Goal: Check status: Check status

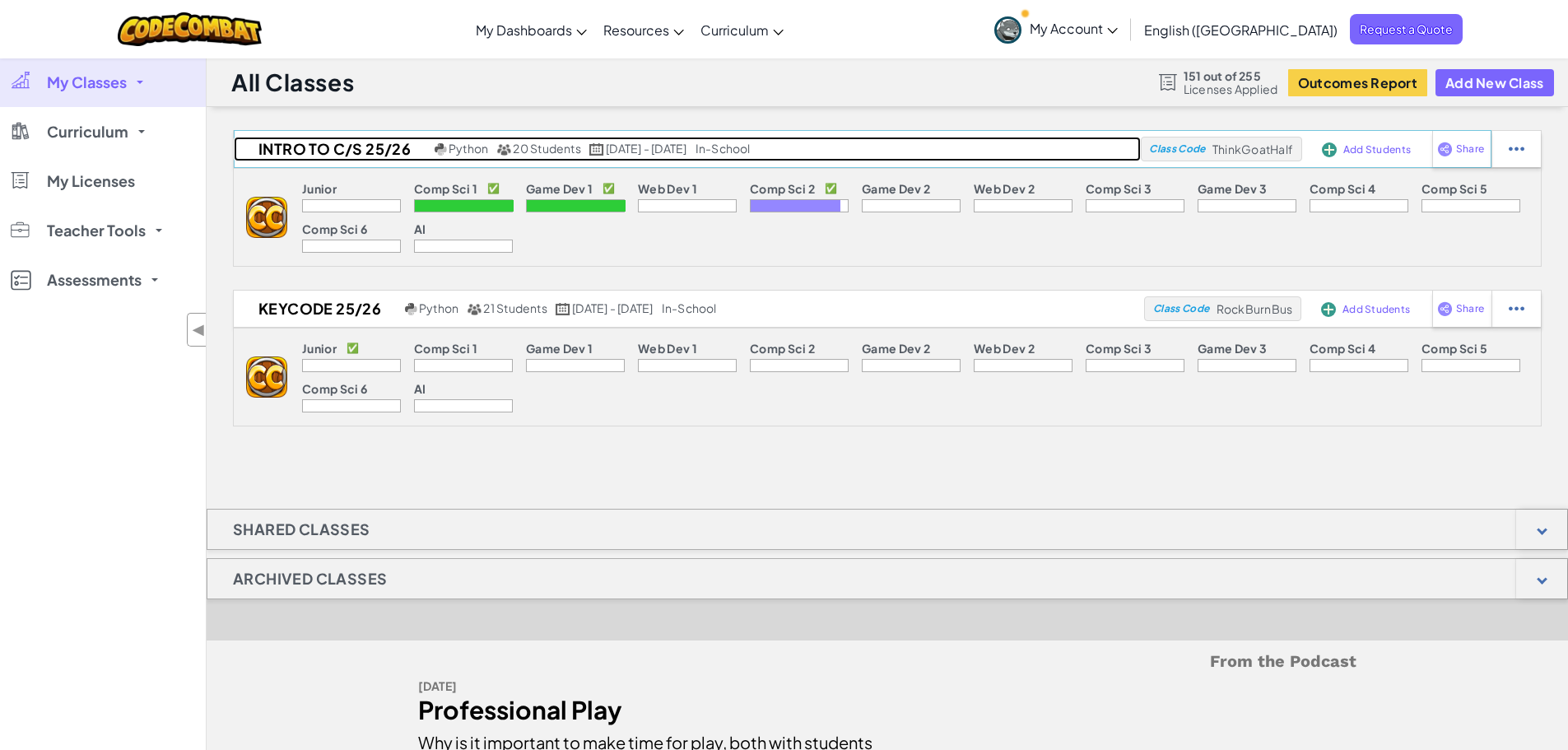
click at [315, 142] on h2 "Intro to C/S 25/26" at bounding box center [331, 149] width 196 height 25
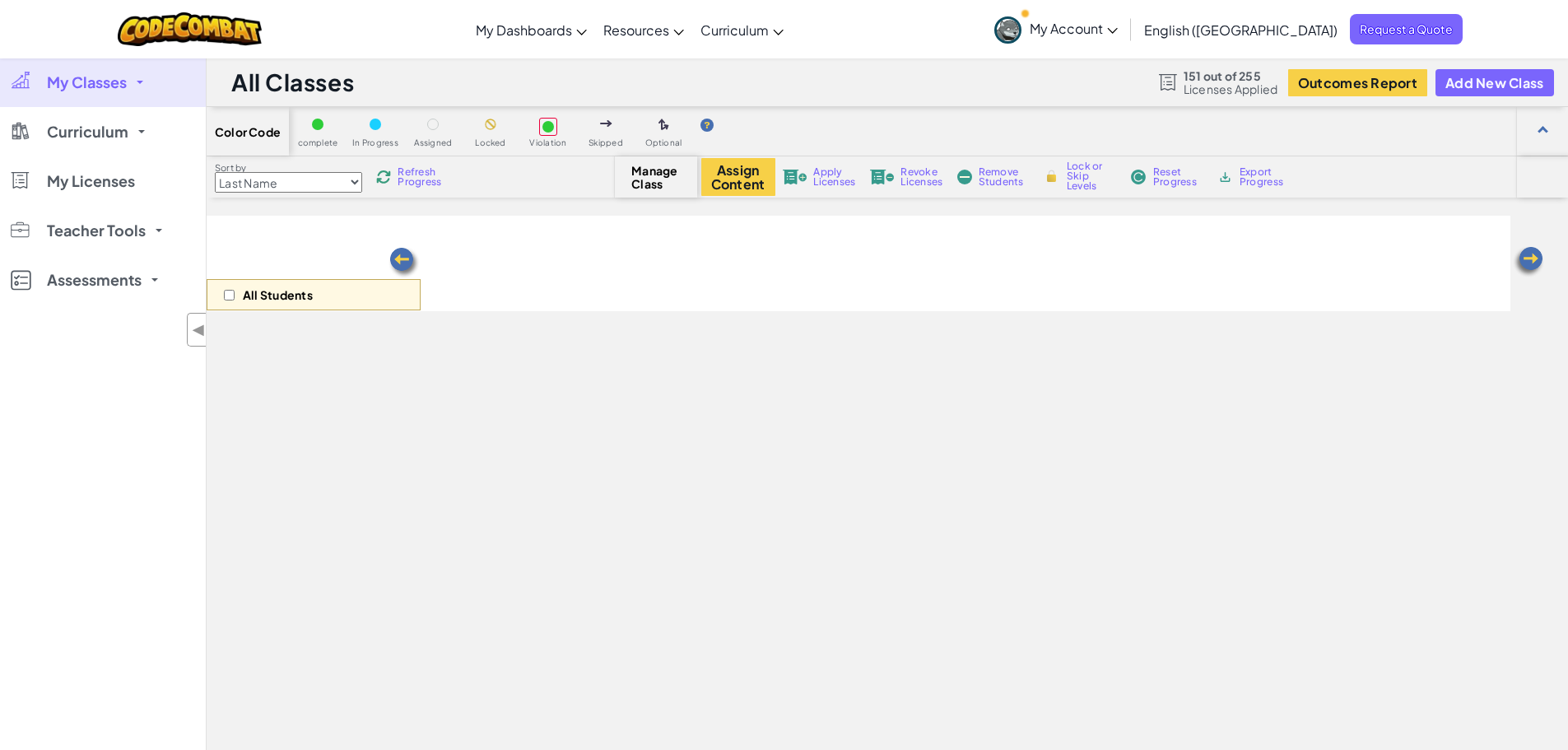
select select "5632661322961295f9428638"
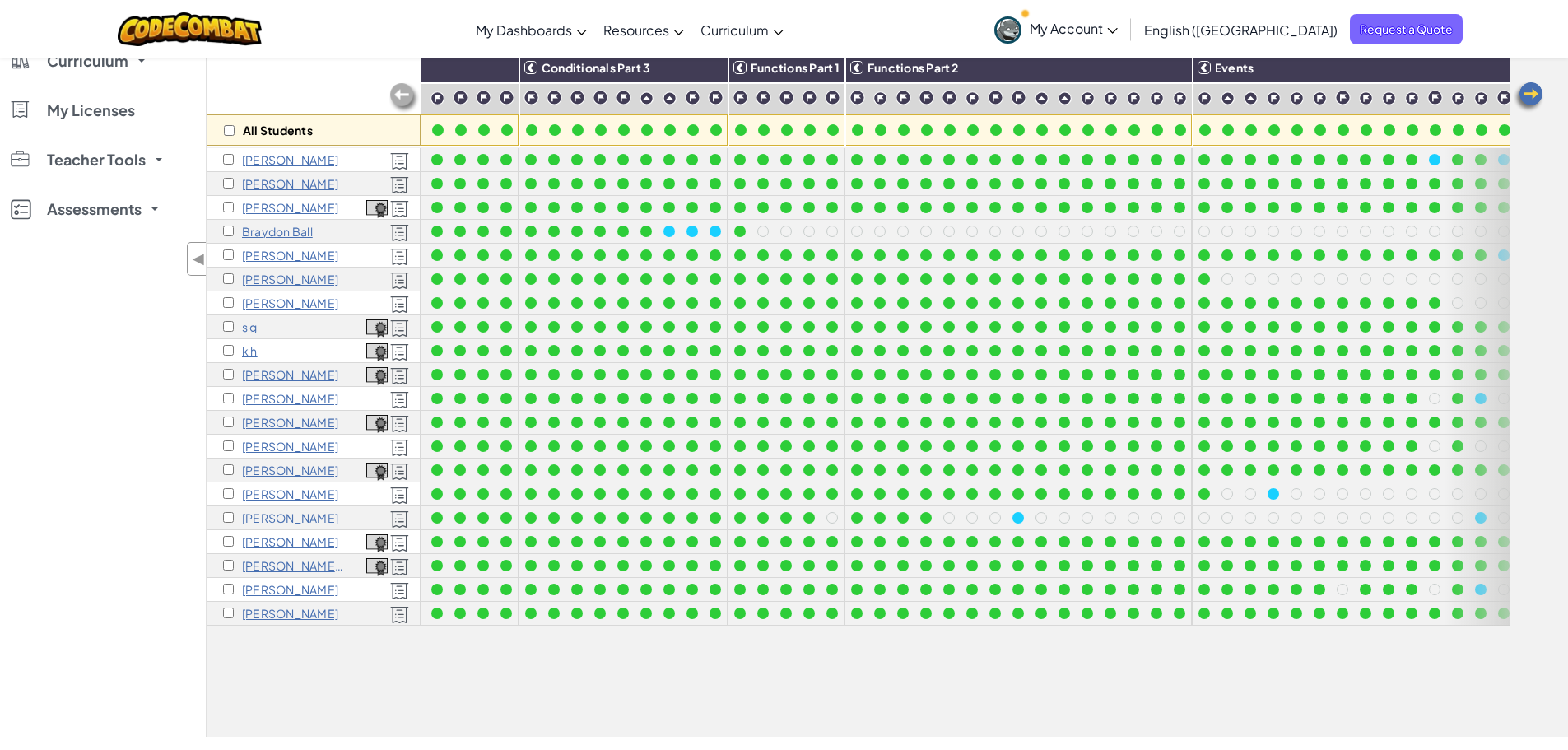
scroll to position [0, 617]
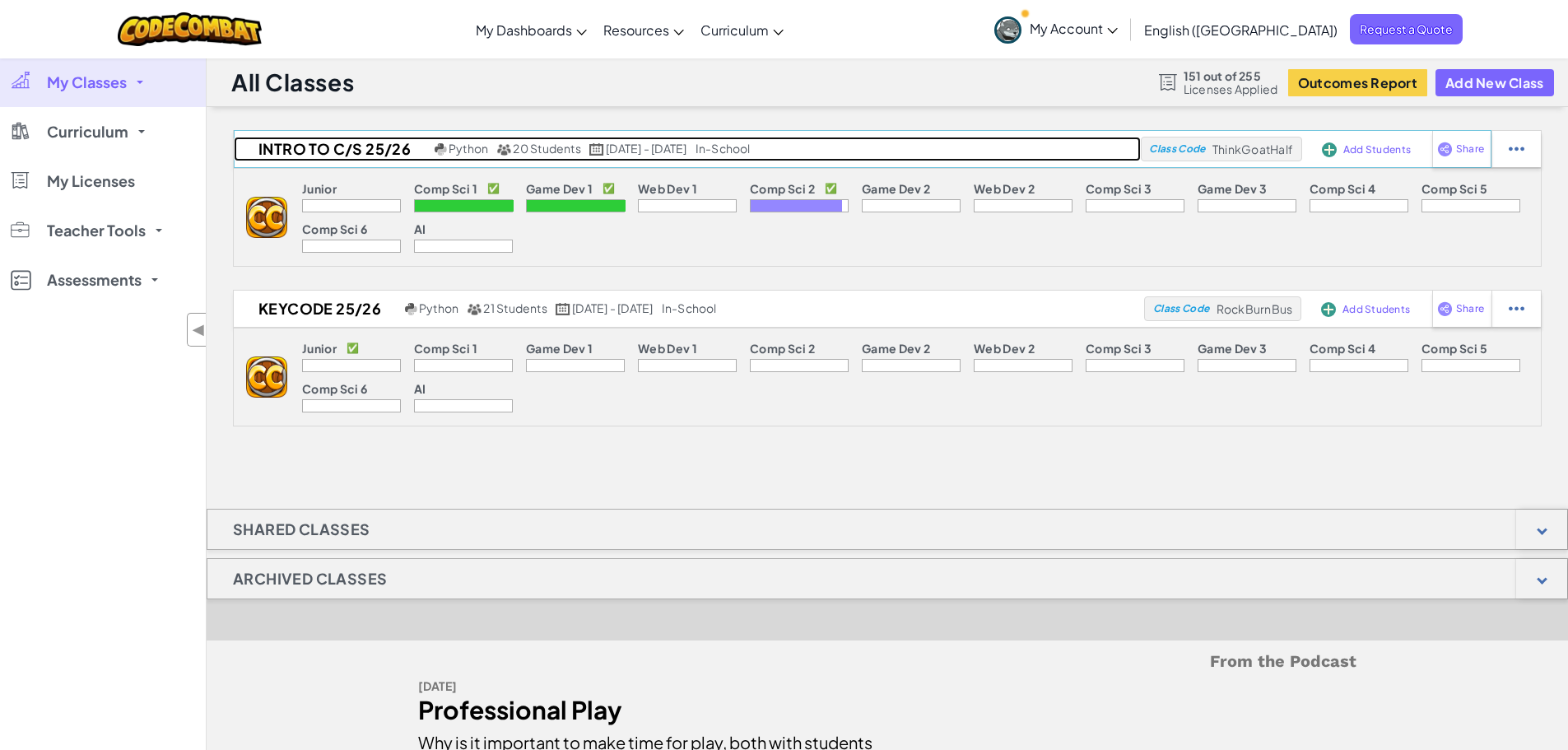
click at [269, 137] on h2 "Intro to C/S 25/26" at bounding box center [331, 149] width 196 height 25
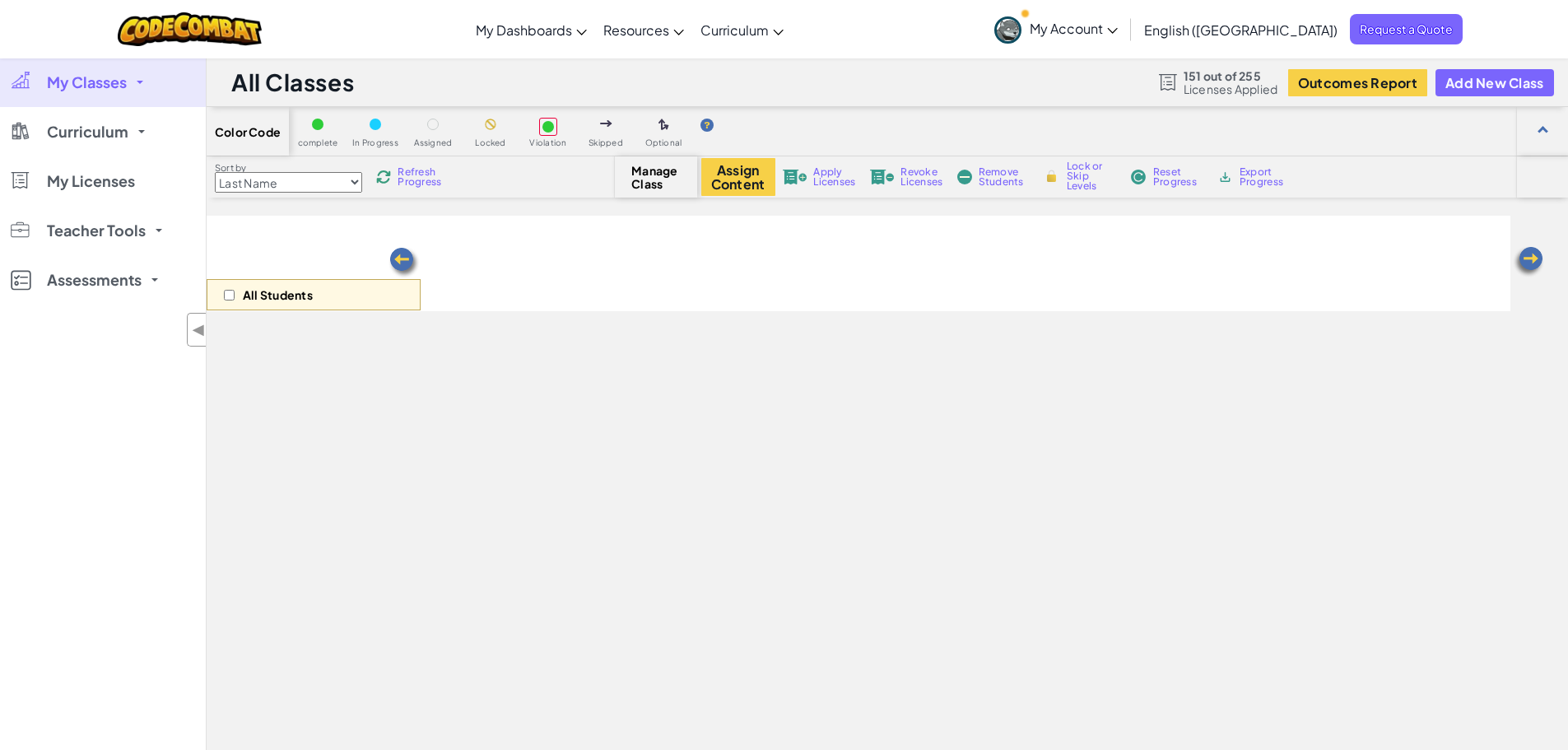
select select "5632661322961295f9428638"
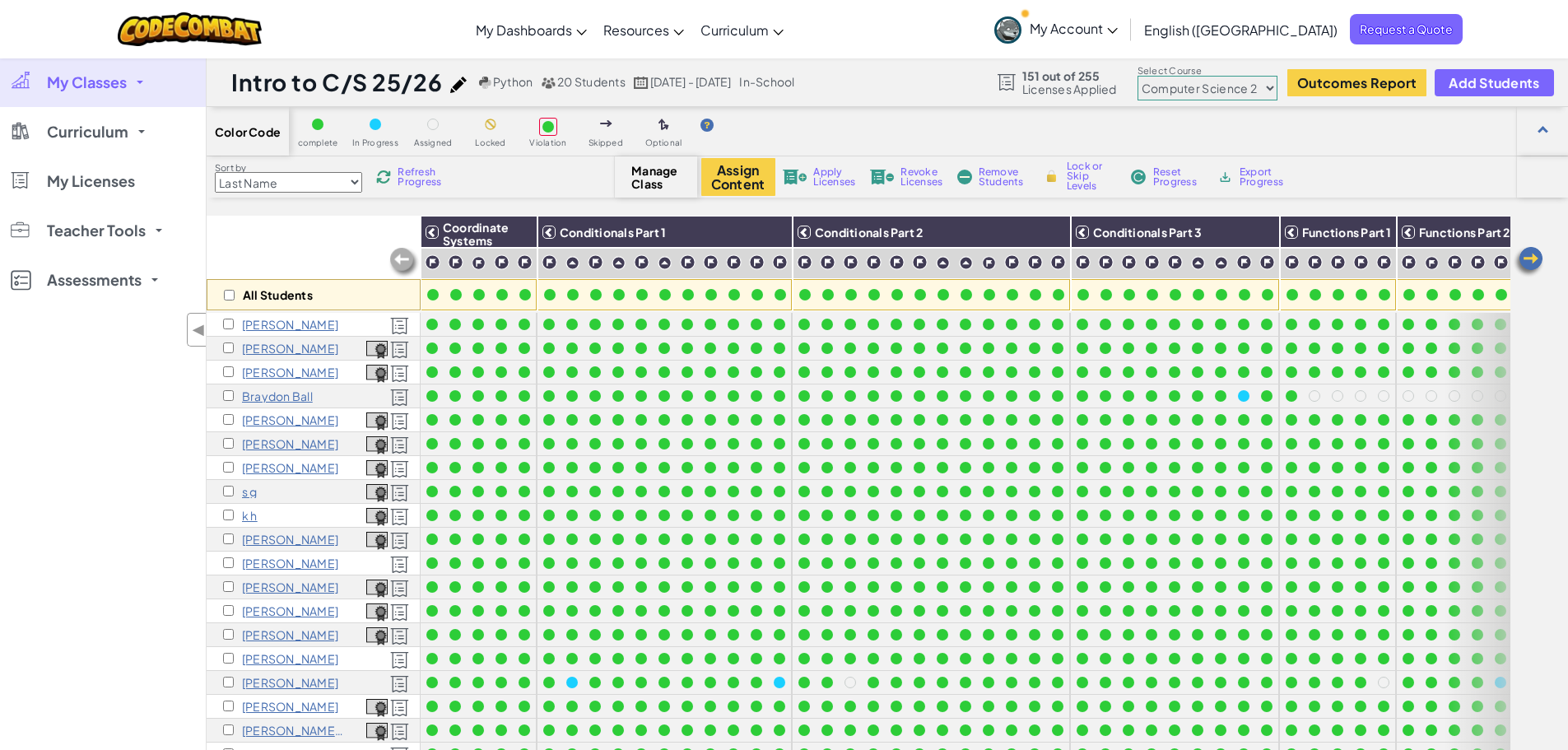
click at [416, 176] on span "Refresh Progress" at bounding box center [423, 177] width 51 height 19
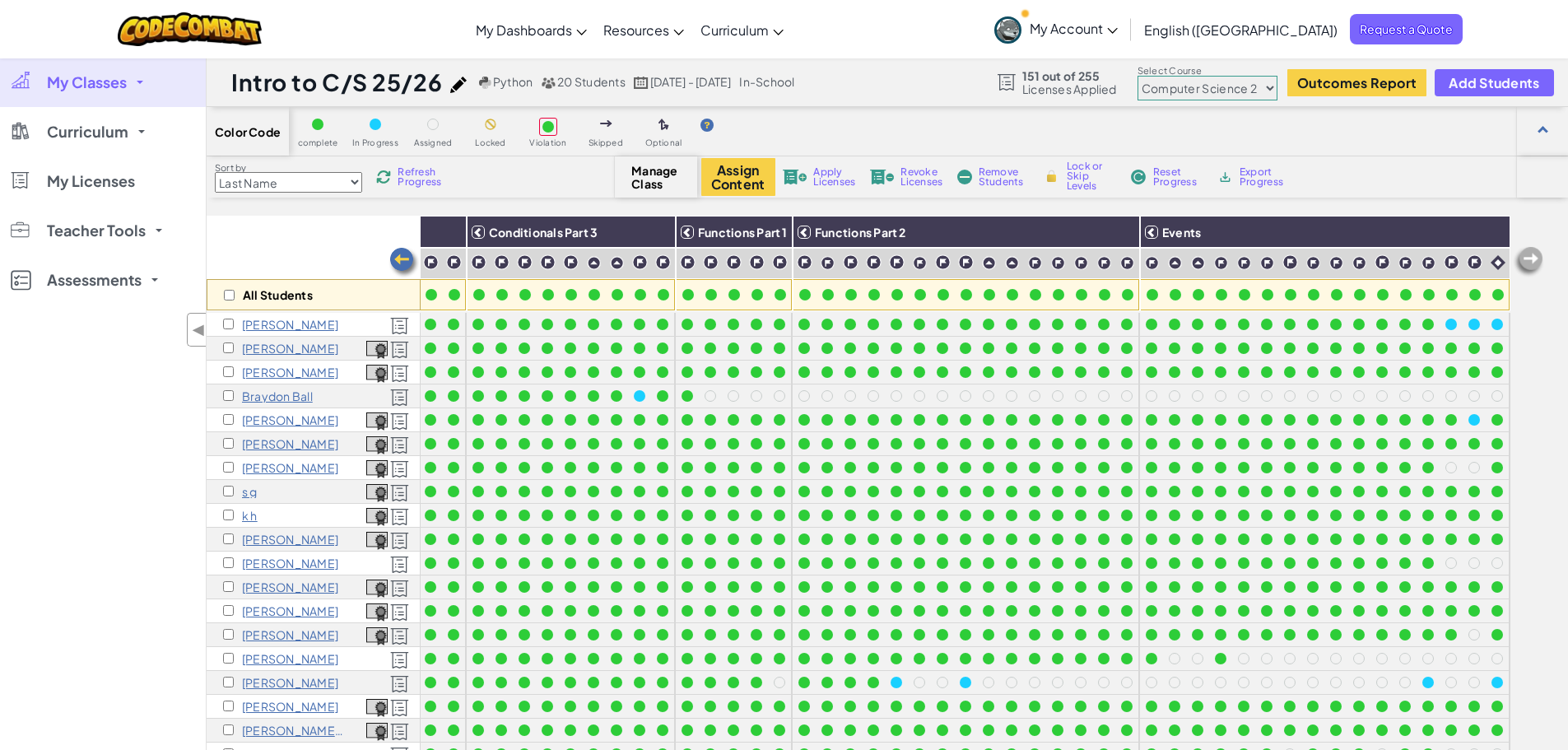
click at [404, 180] on span "Refresh Progress" at bounding box center [423, 177] width 51 height 19
click at [425, 174] on span "Refresh Progress" at bounding box center [423, 177] width 51 height 19
click at [413, 173] on span "Refresh Progress" at bounding box center [423, 177] width 51 height 19
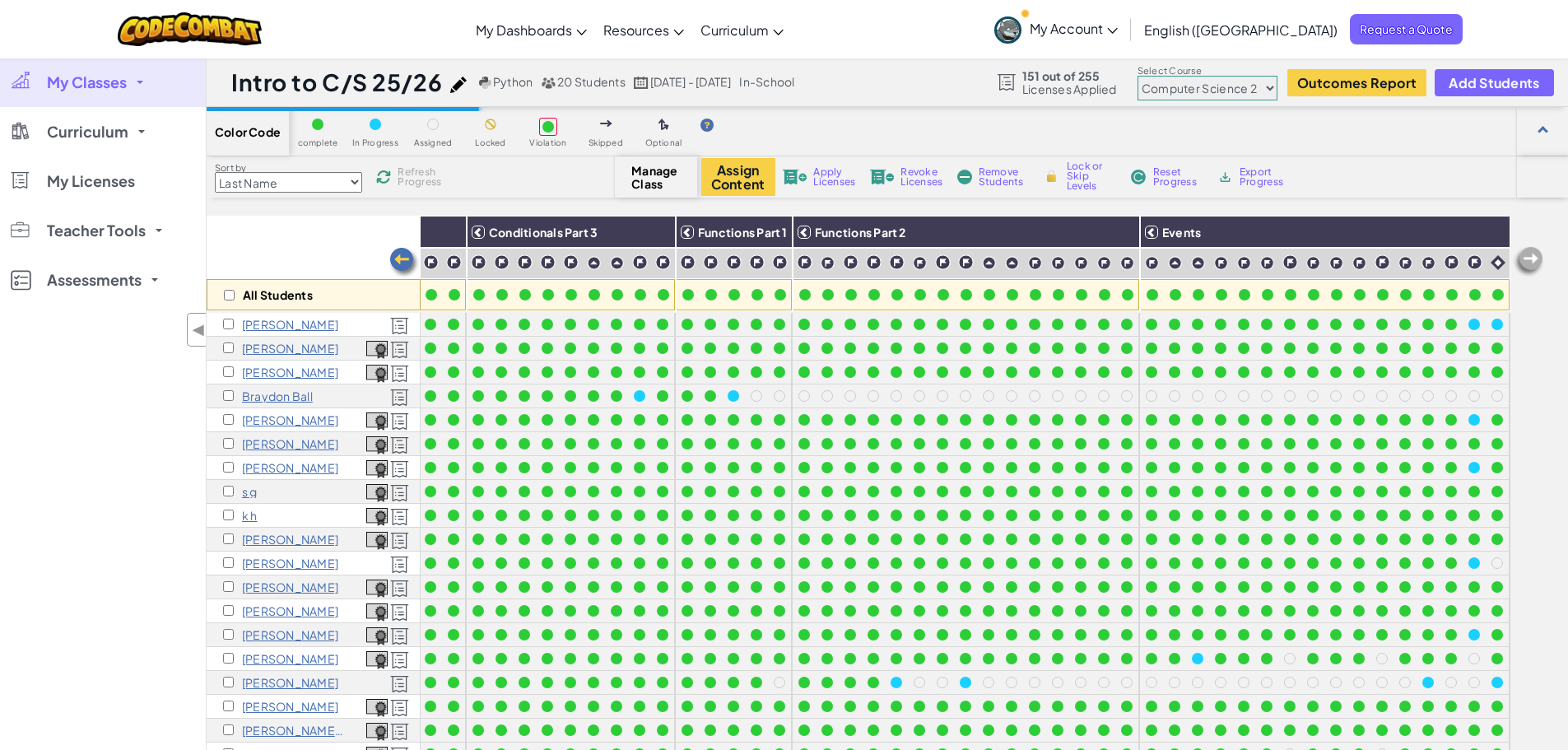
click at [412, 173] on span "Refresh Progress" at bounding box center [423, 177] width 51 height 19
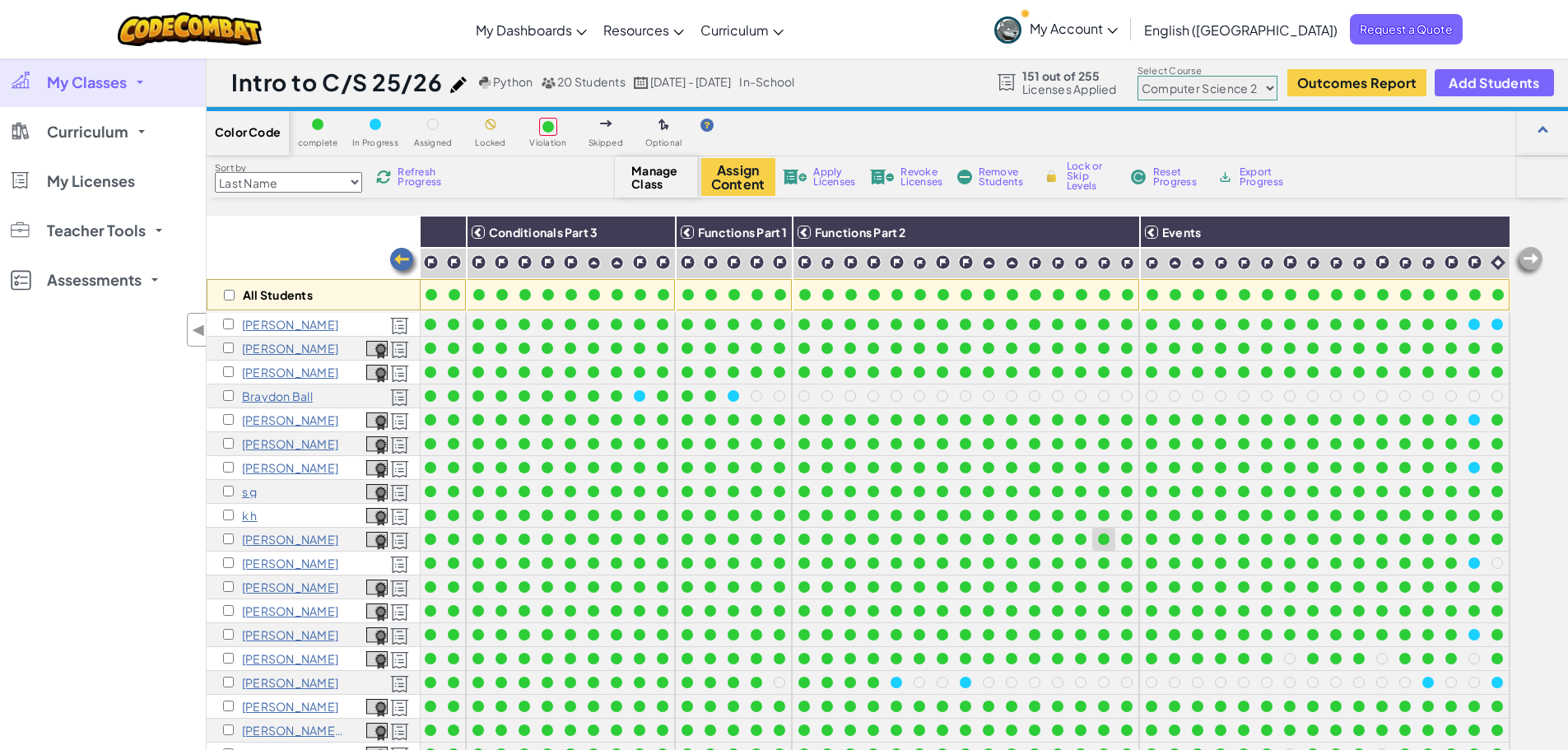
scroll to position [82, 0]
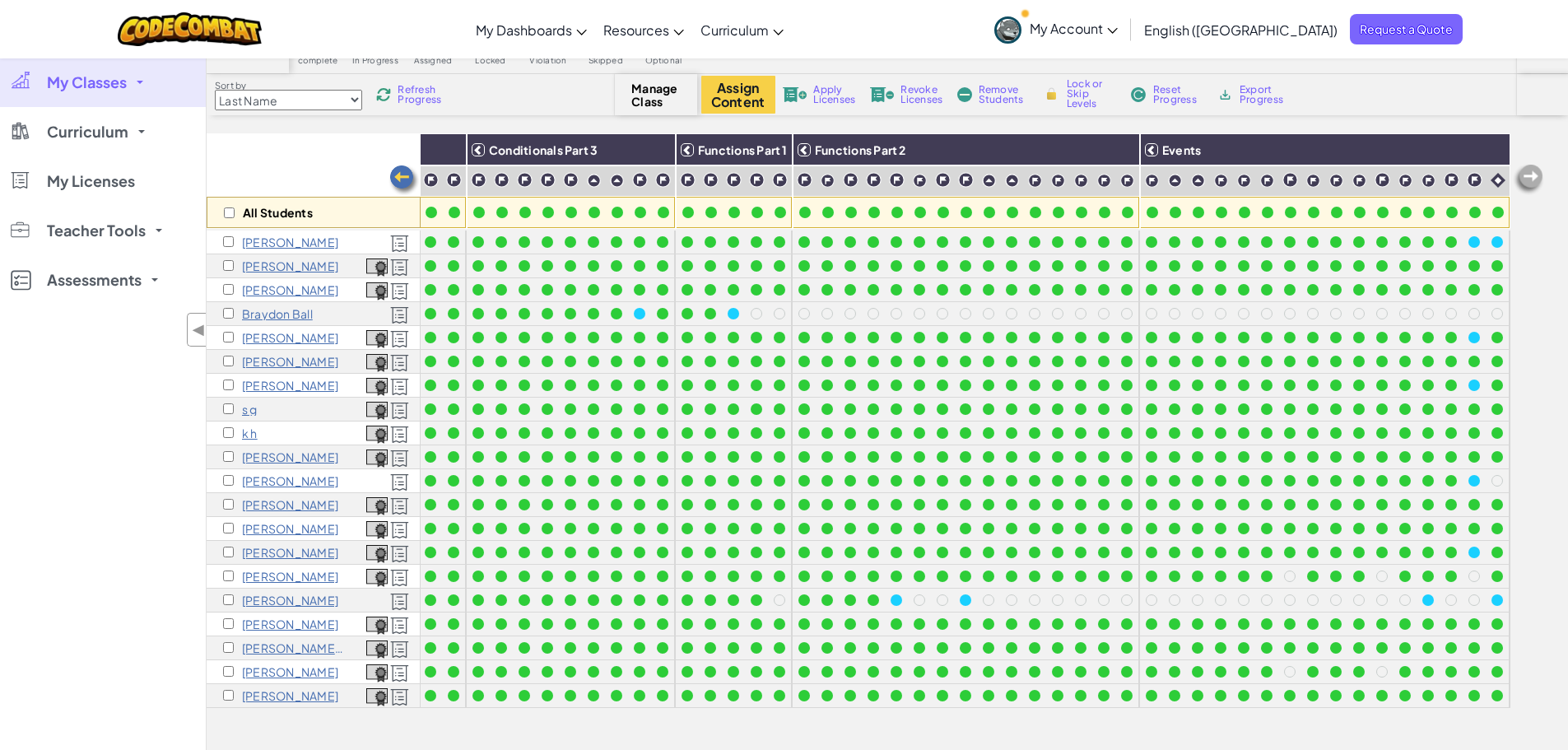
click at [401, 96] on span "Refresh Progress" at bounding box center [423, 95] width 51 height 19
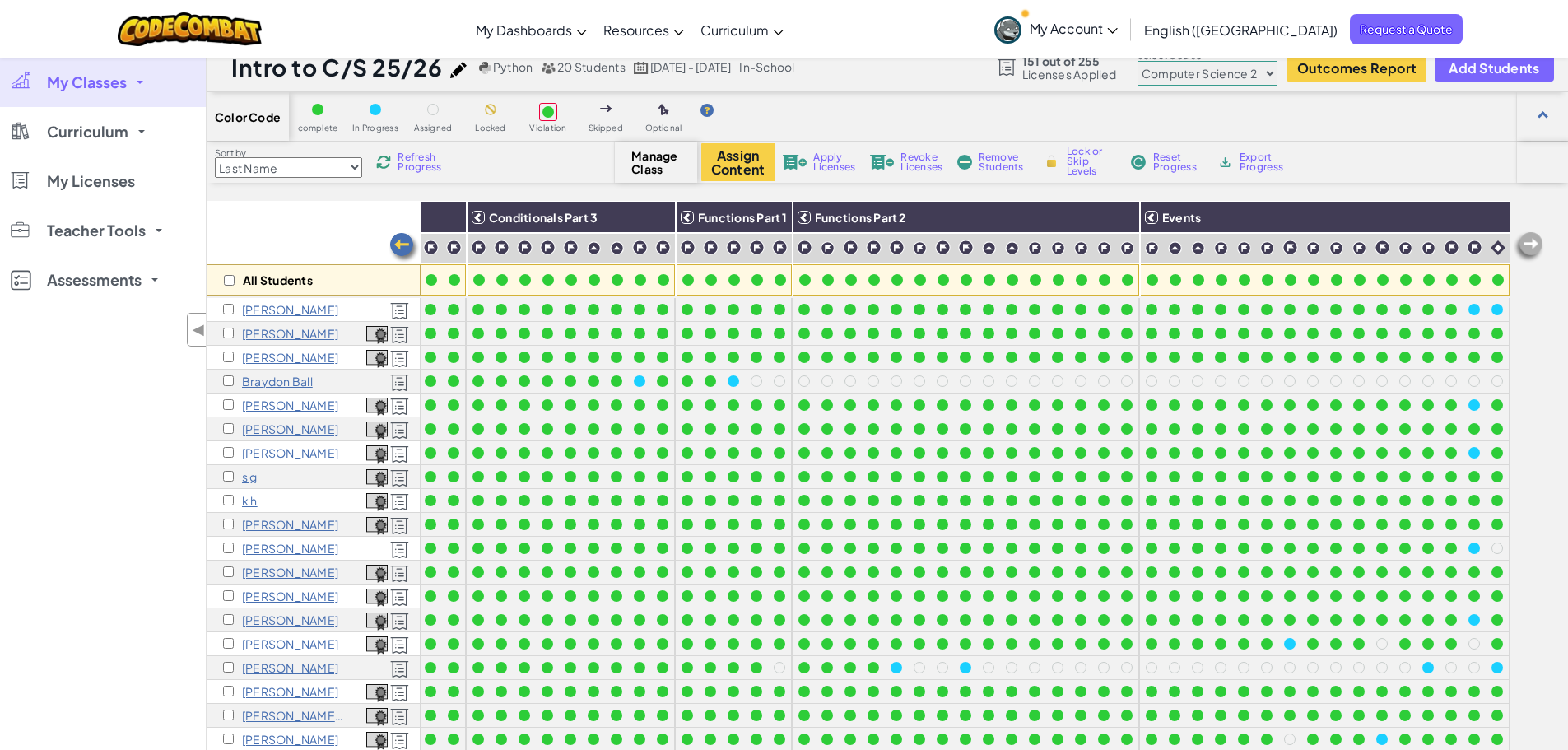
scroll to position [0, 0]
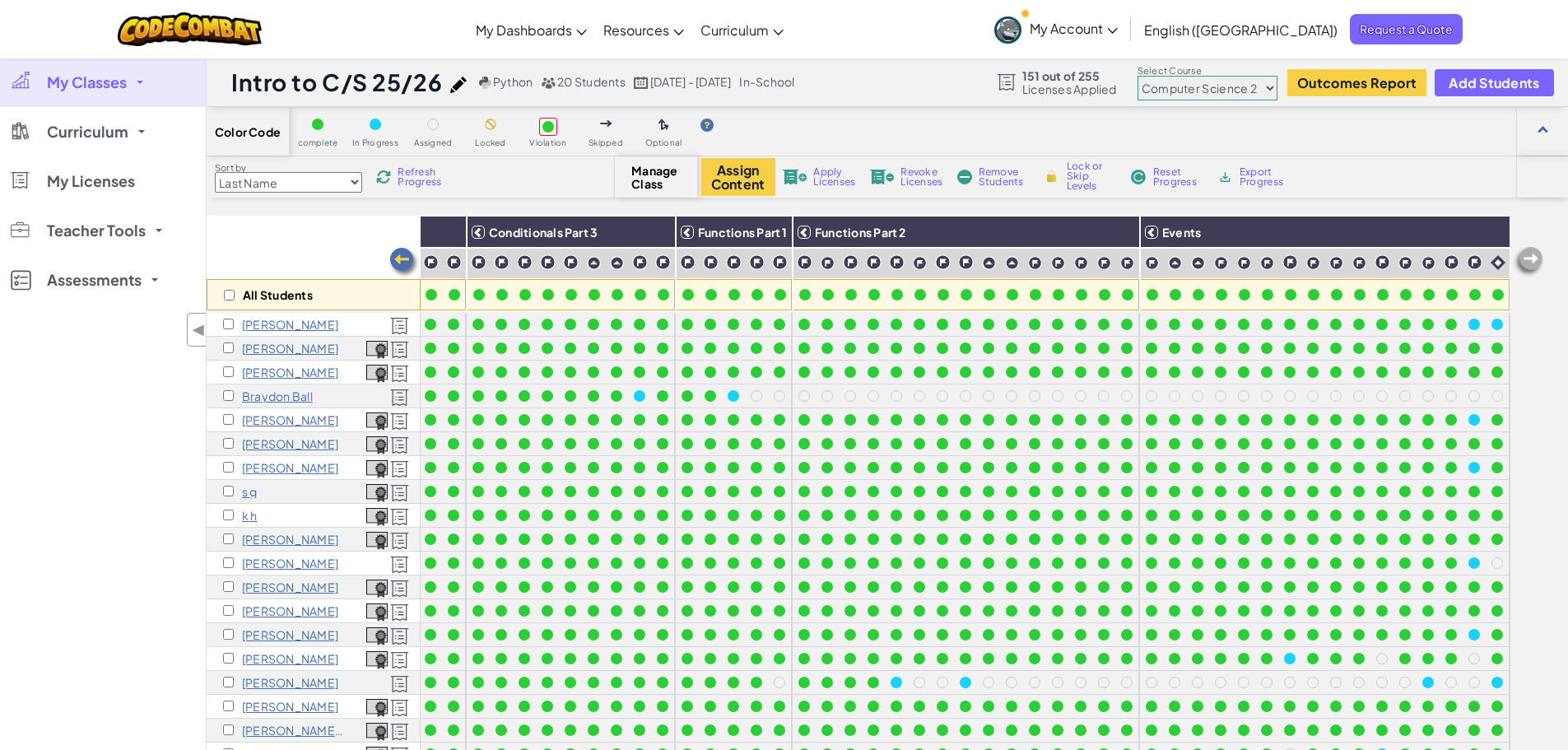
click at [422, 182] on span "Refresh Progress" at bounding box center [423, 177] width 51 height 19
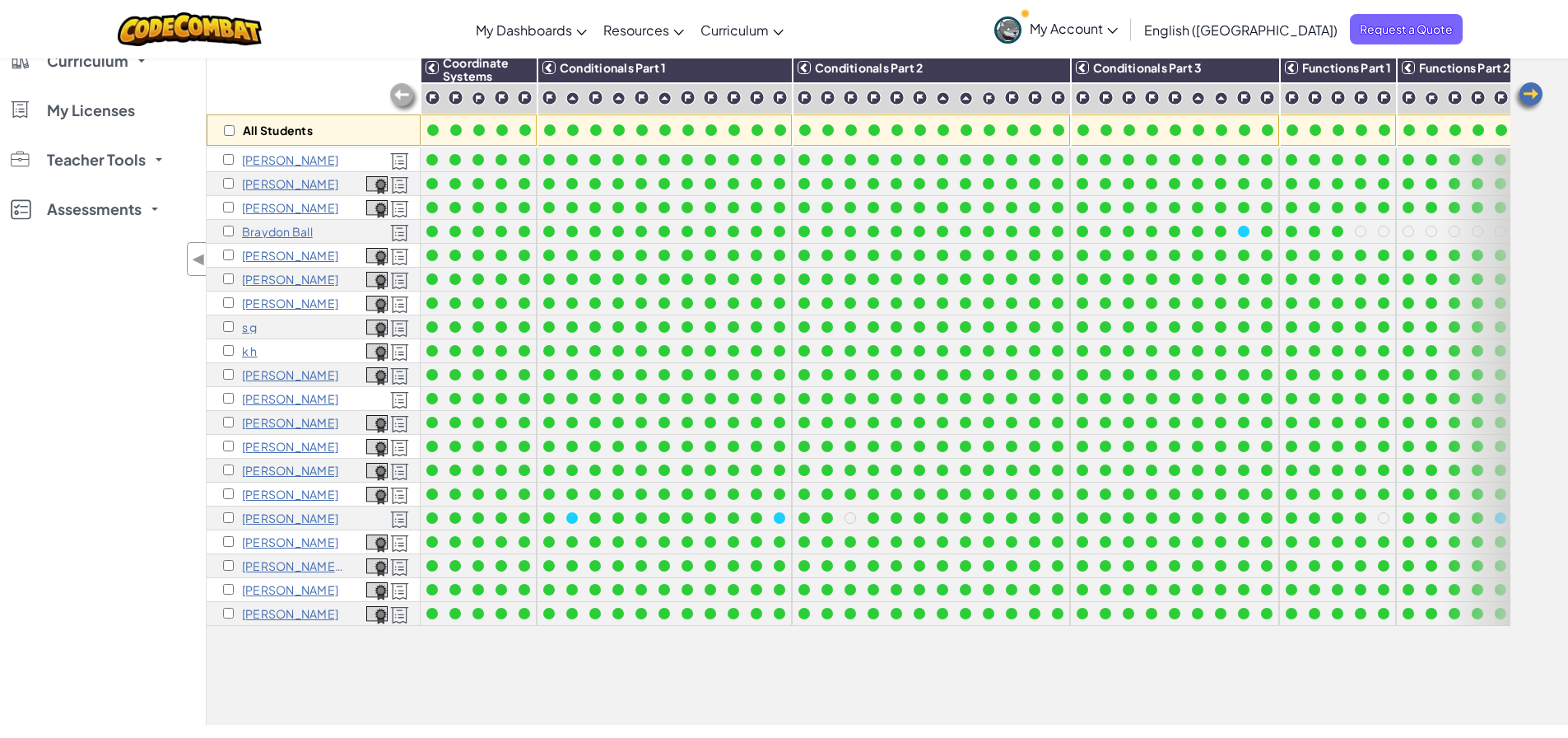
drag, startPoint x: 1042, startPoint y: 723, endPoint x: 1132, endPoint y: 728, distance: 90.1
click at [1152, 724] on div "All Students Coordinate Systems Conditionals Part 1 Conditionals Part 2 Conditi…" at bounding box center [887, 388] width 1361 height 674
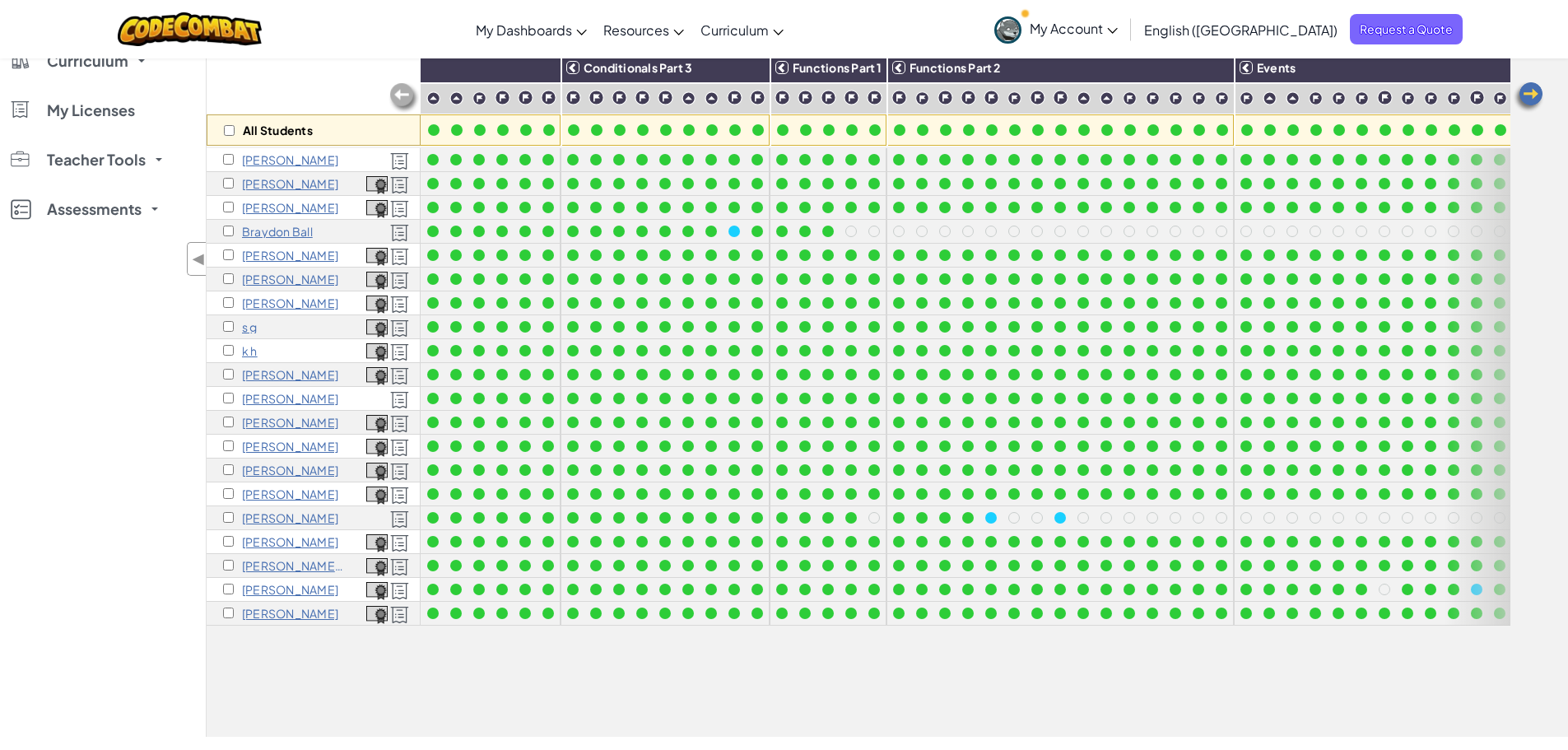
scroll to position [0, 617]
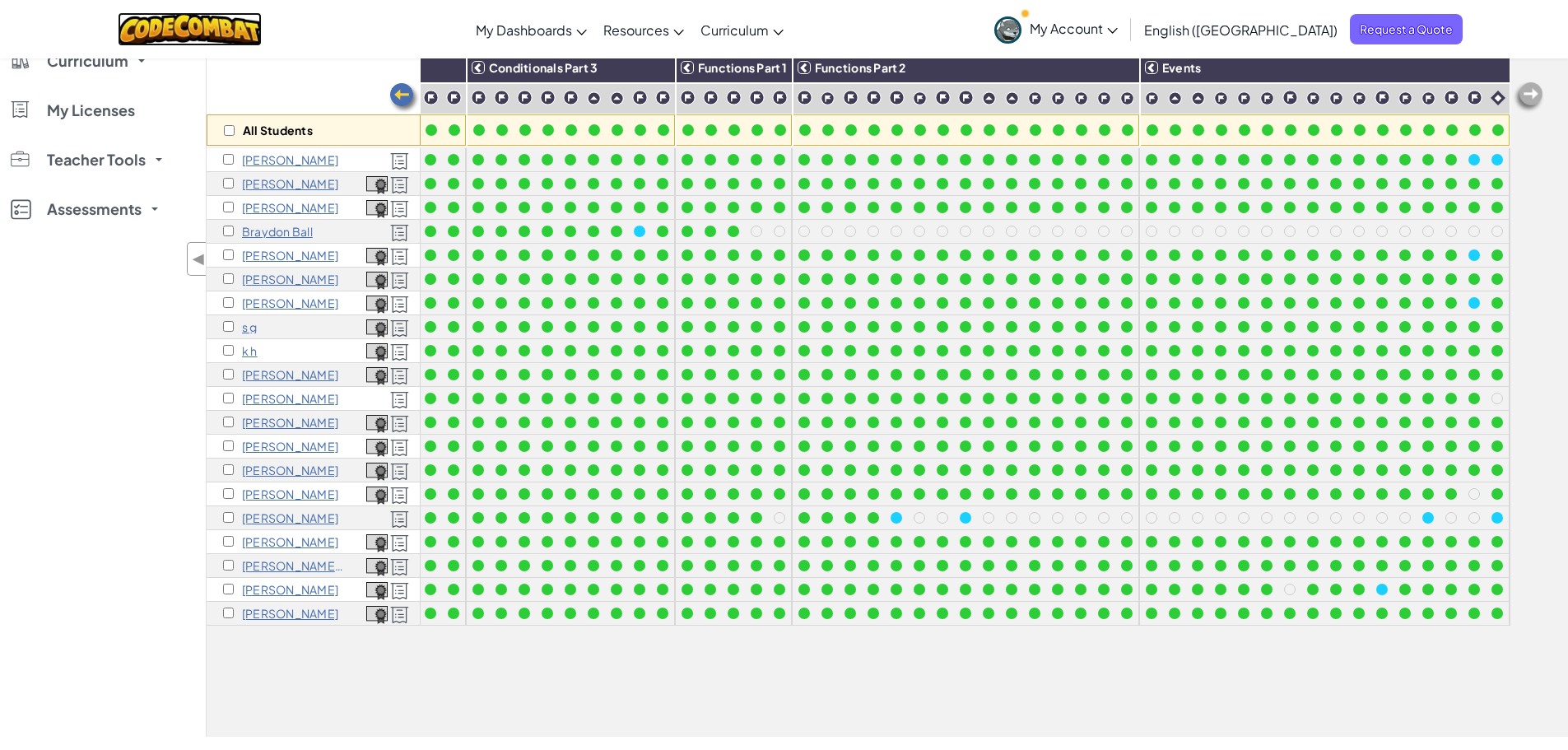
click at [186, 33] on img at bounding box center [190, 29] width 144 height 34
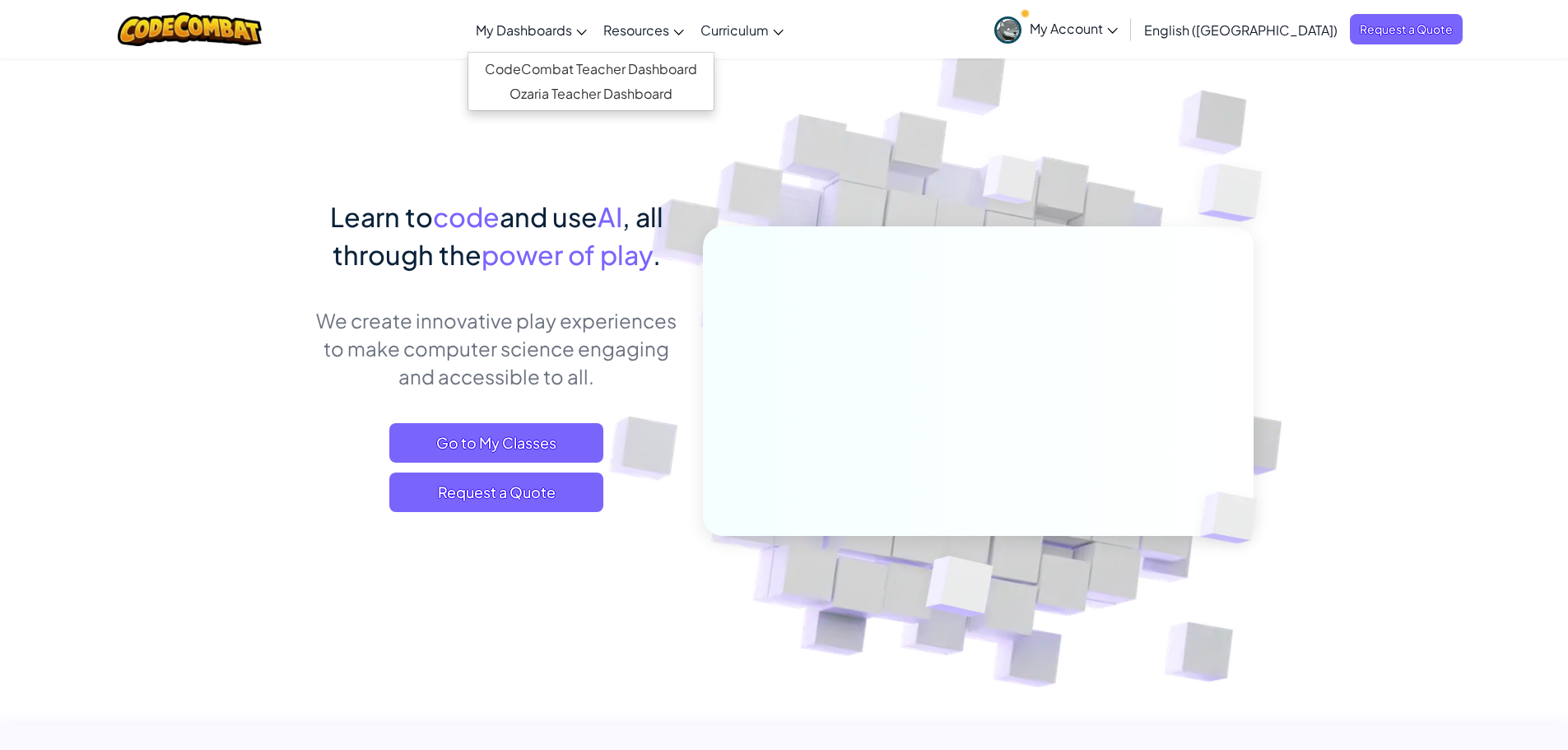
click at [572, 26] on span "My Dashboards" at bounding box center [523, 30] width 96 height 17
click at [589, 67] on link "CodeCombat Teacher Dashboard" at bounding box center [590, 70] width 245 height 25
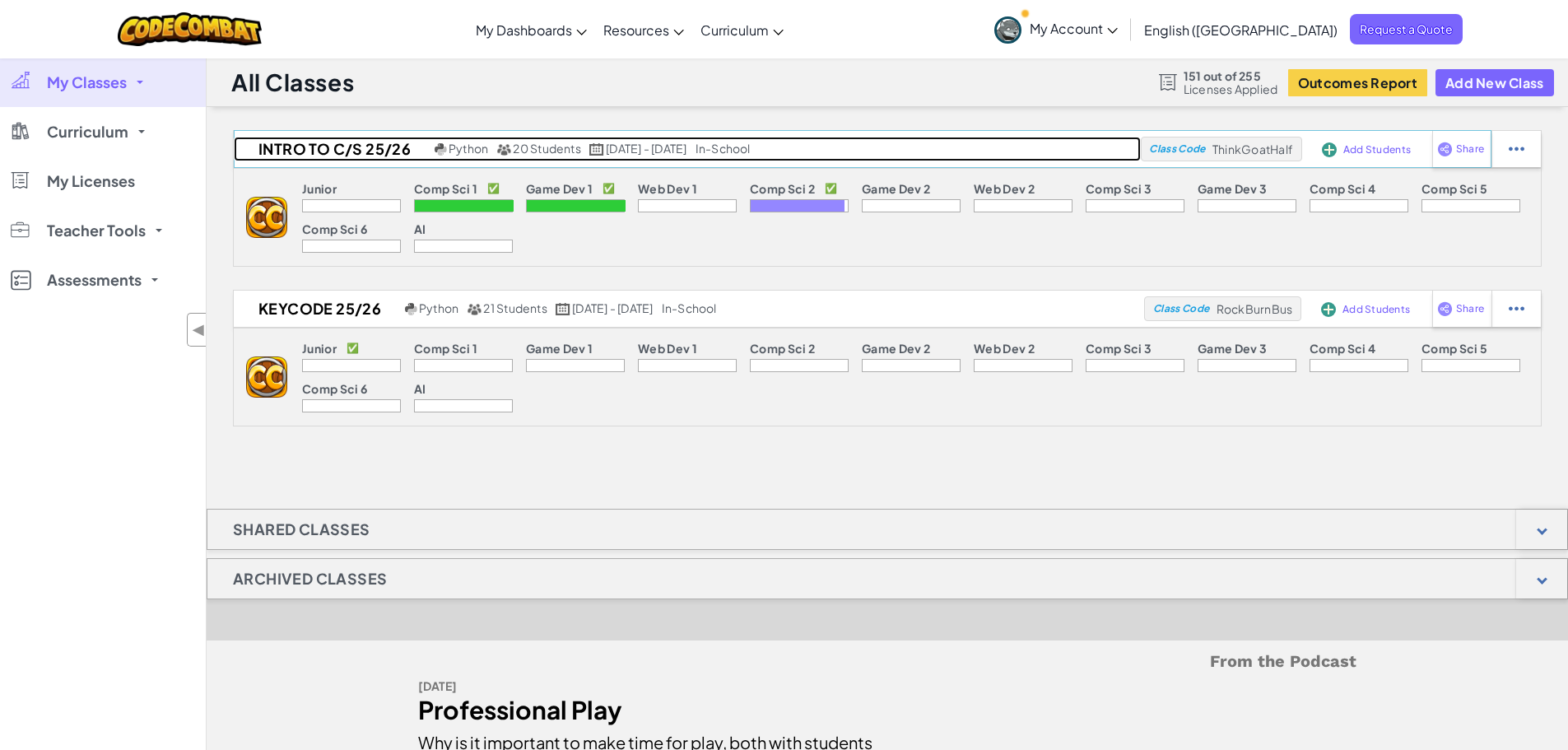
click at [308, 148] on h2 "Intro to C/S 25/26" at bounding box center [331, 149] width 196 height 25
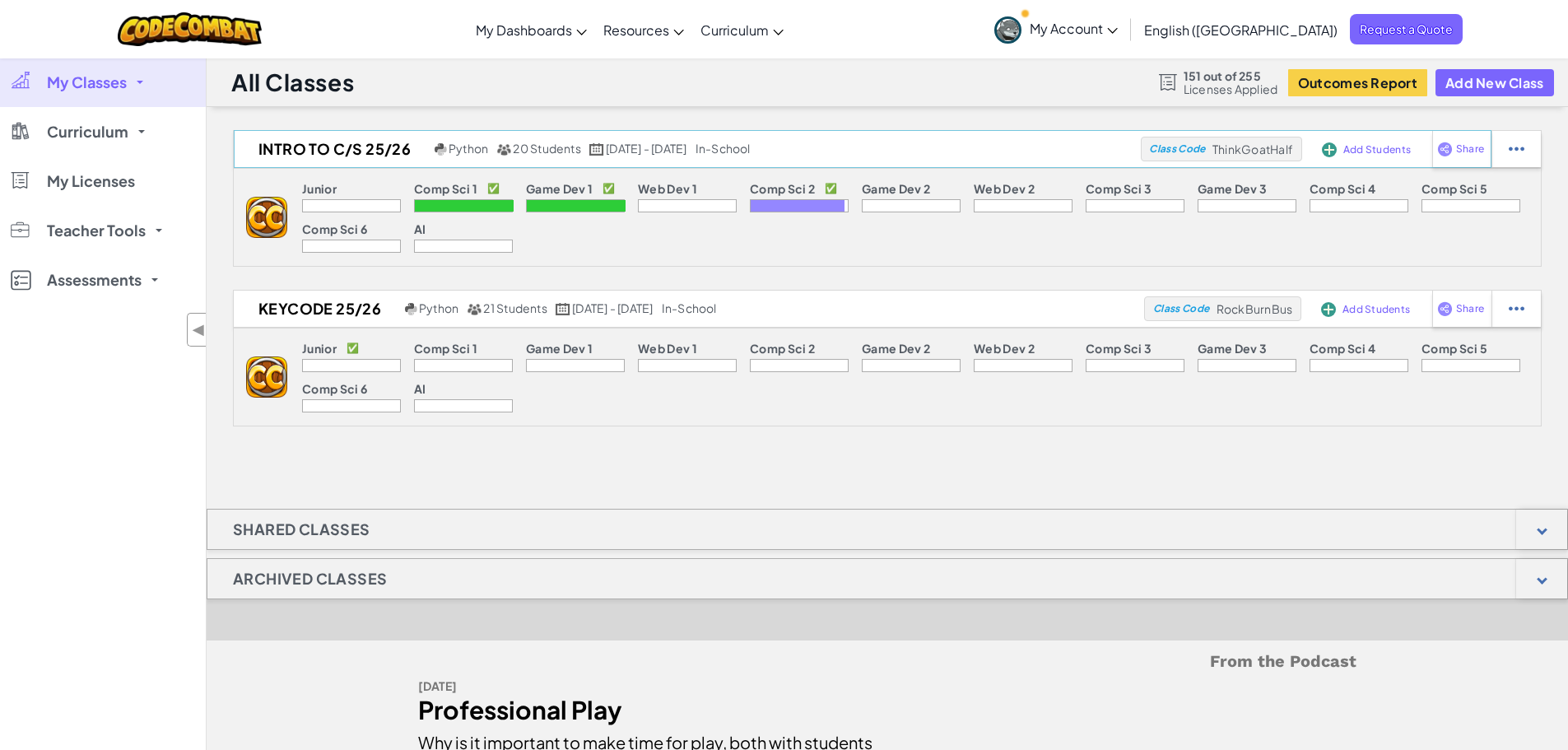
select select "5632661322961295f9428638"
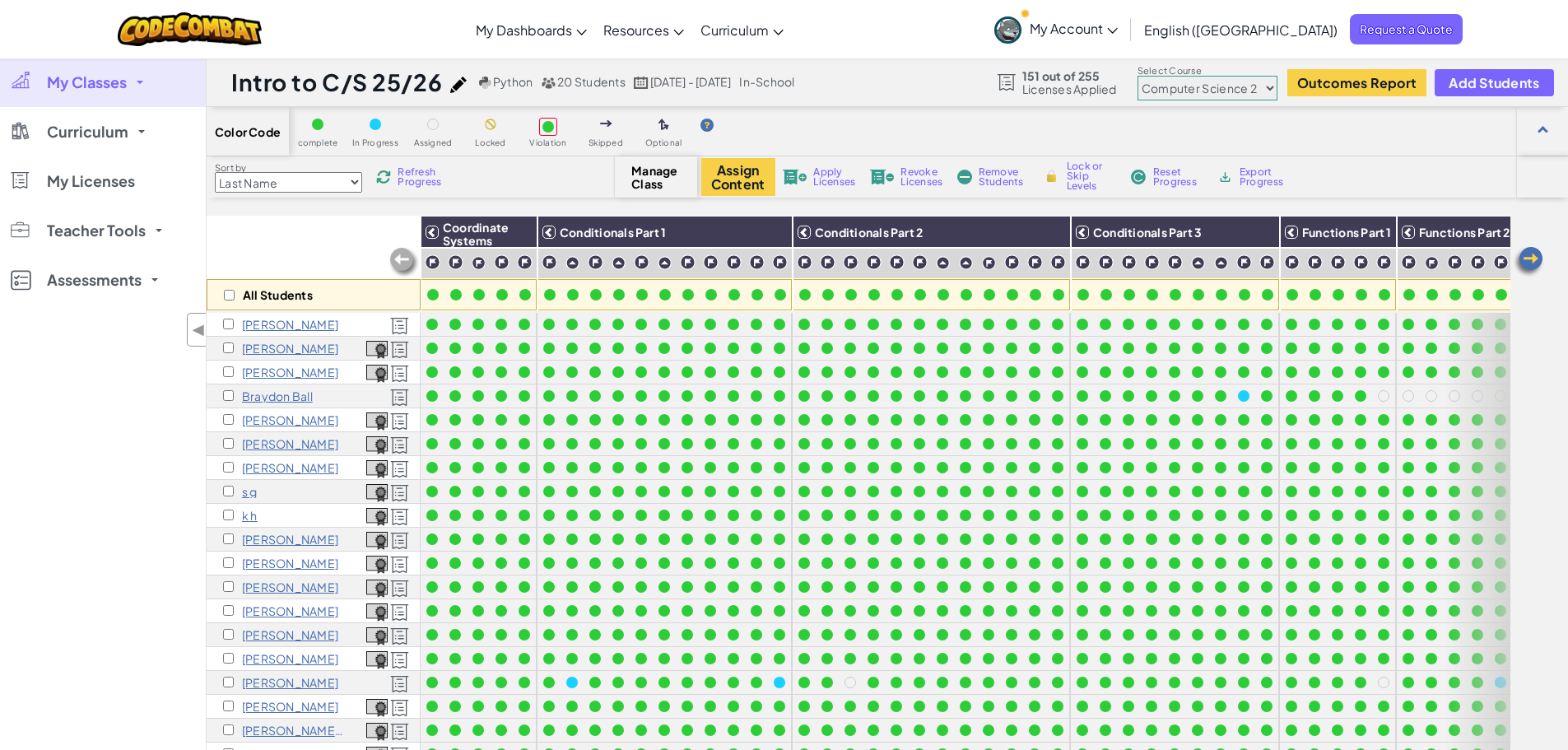
click at [410, 179] on span "Refresh Progress" at bounding box center [423, 177] width 51 height 19
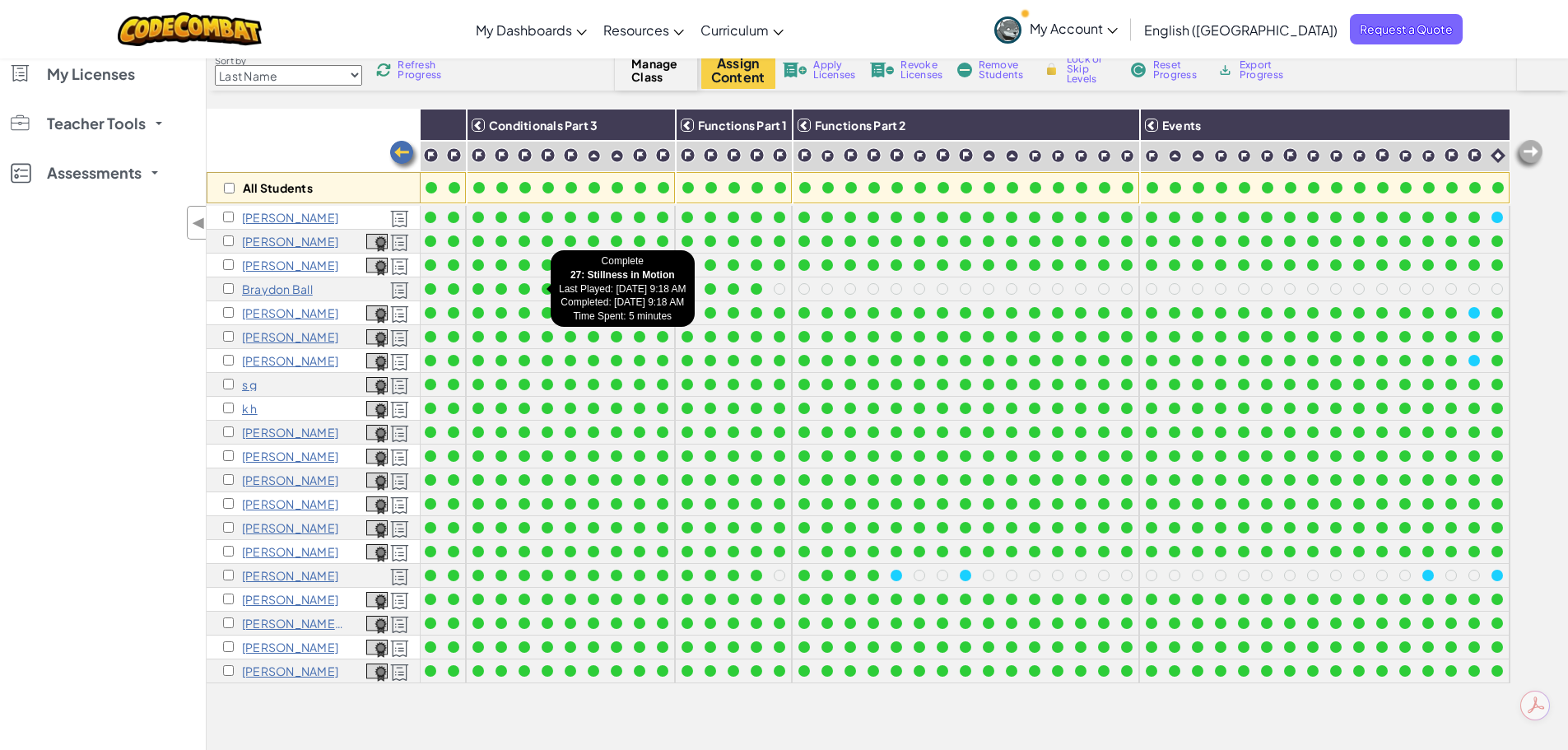
scroll to position [82, 0]
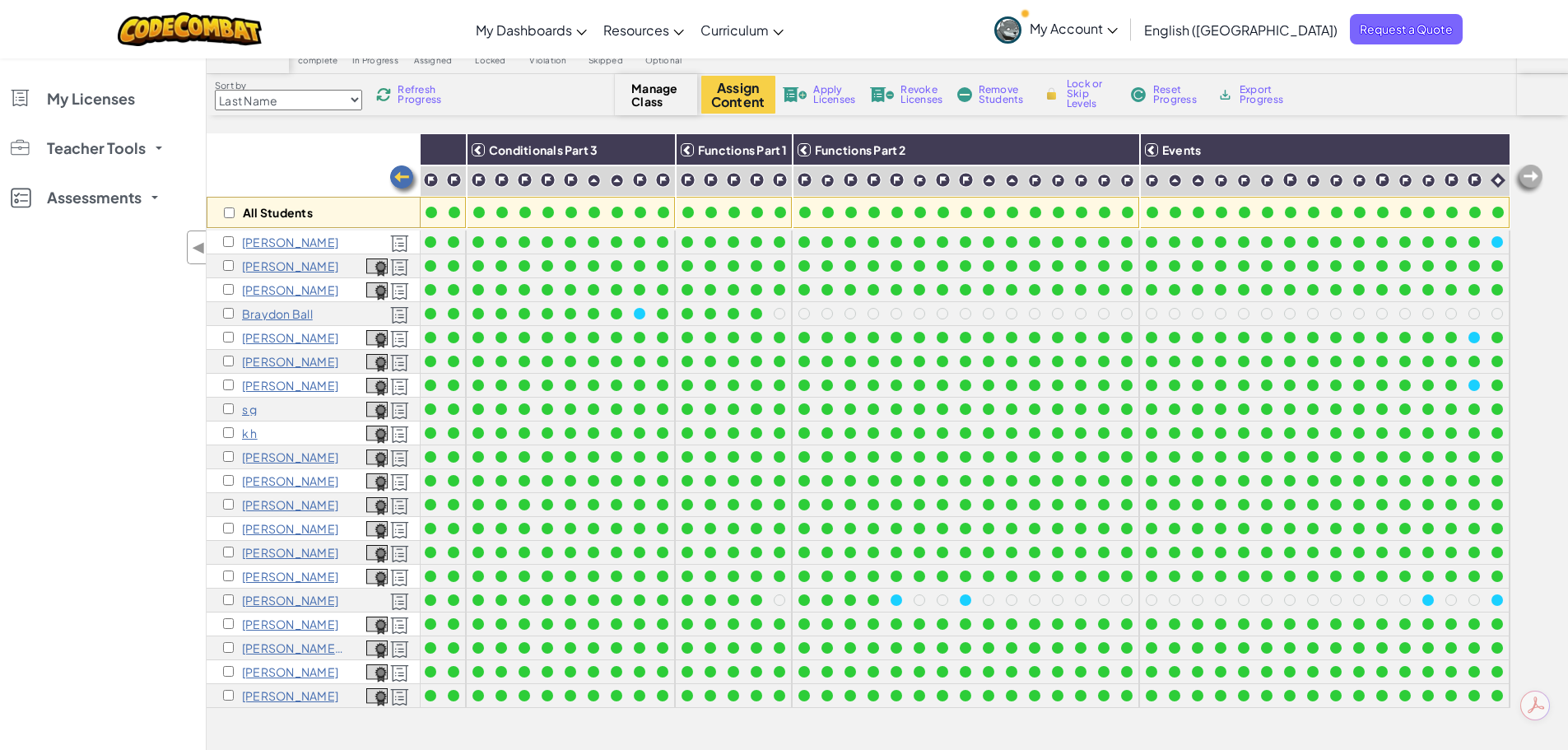
click at [407, 88] on span "Refresh Progress" at bounding box center [423, 95] width 51 height 19
click at [411, 91] on span "Refresh Progress" at bounding box center [423, 95] width 51 height 19
click at [409, 91] on span "Refresh Progress" at bounding box center [423, 95] width 51 height 19
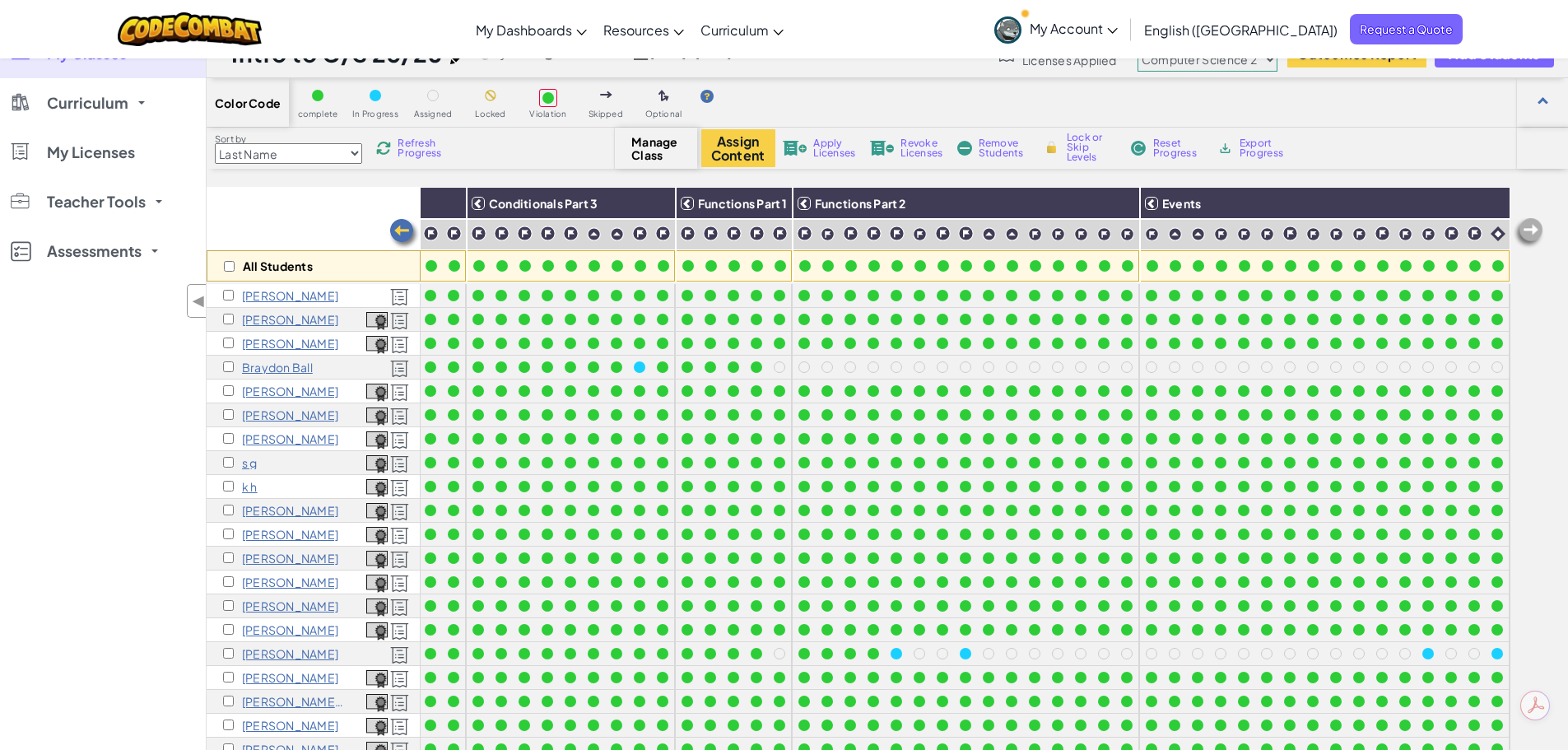
scroll to position [0, 0]
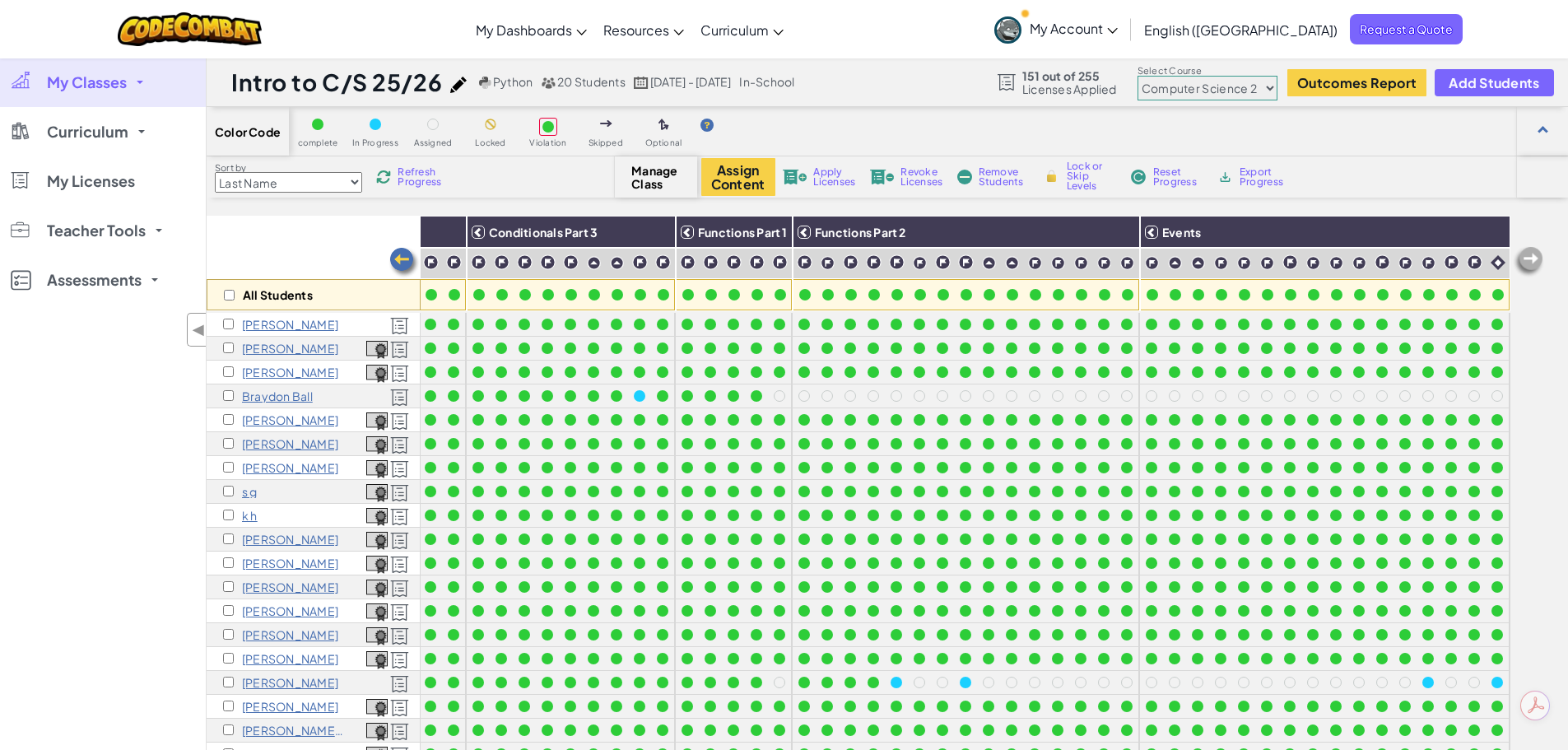
click at [427, 175] on span "Refresh Progress" at bounding box center [423, 177] width 51 height 19
click at [430, 176] on span "Refresh Progress" at bounding box center [423, 177] width 51 height 19
